Goal: Task Accomplishment & Management: Use online tool/utility

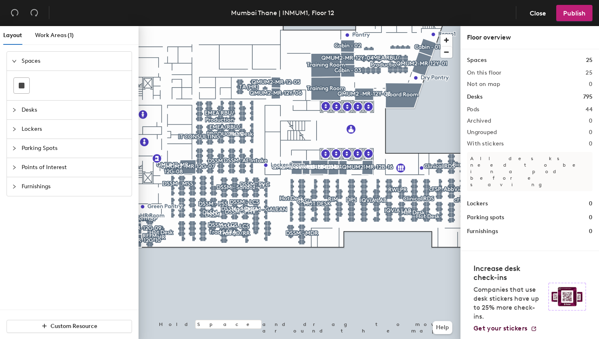
click at [14, 108] on icon "collapsed" at bounding box center [14, 110] width 5 height 5
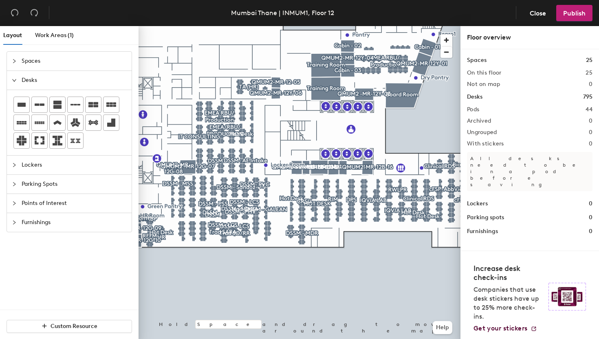
click at [15, 78] on icon "expanded" at bounding box center [14, 80] width 5 height 5
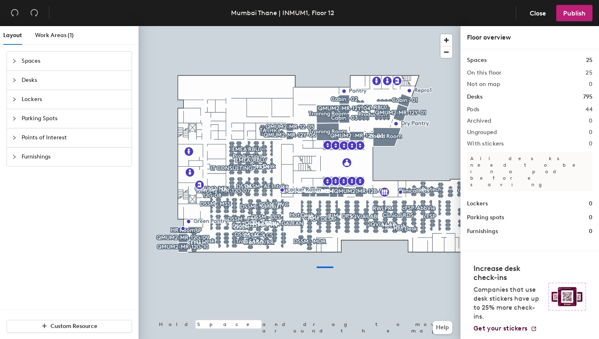
click at [317, 26] on div at bounding box center [299, 26] width 322 height 0
